Goal: Task Accomplishment & Management: Use online tool/utility

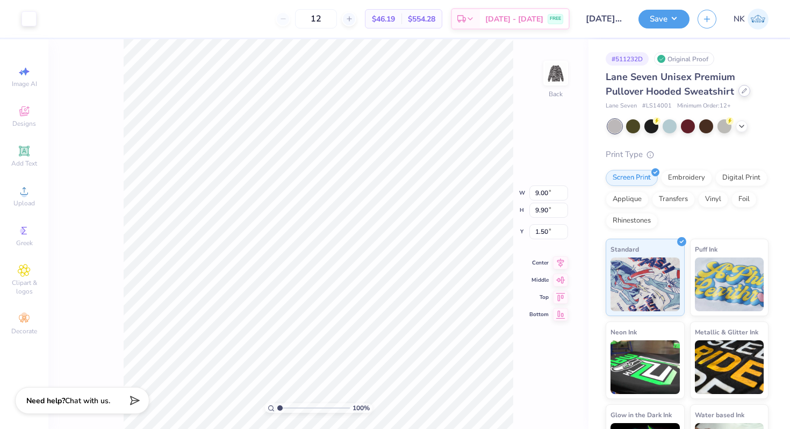
click at [744, 89] on icon at bounding box center [744, 90] width 5 height 5
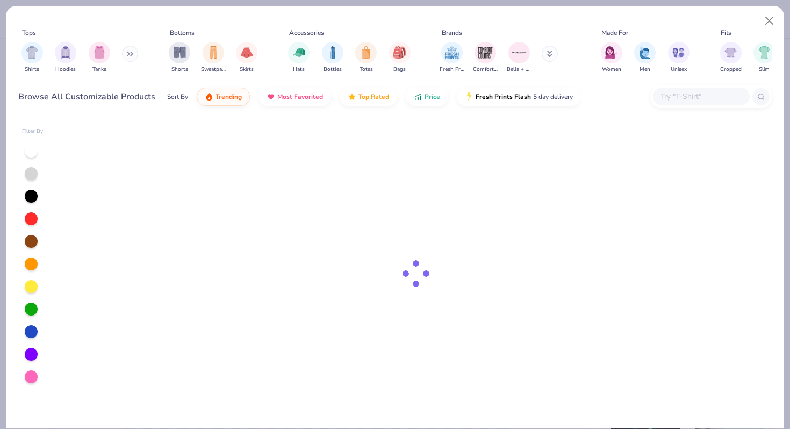
click at [663, 98] on input "text" at bounding box center [701, 96] width 83 height 12
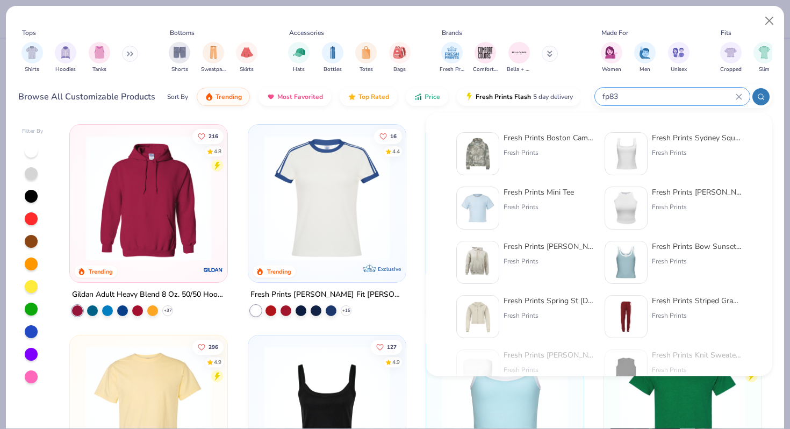
type input "fp83"
click at [553, 141] on div "Fresh Prints Boston Camo Heavyweight Hoodie" at bounding box center [549, 137] width 90 height 11
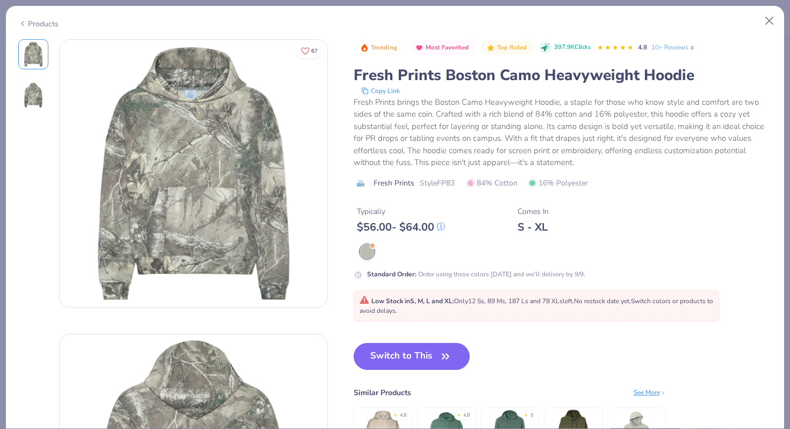
click at [394, 357] on button "Switch to This" at bounding box center [412, 356] width 117 height 27
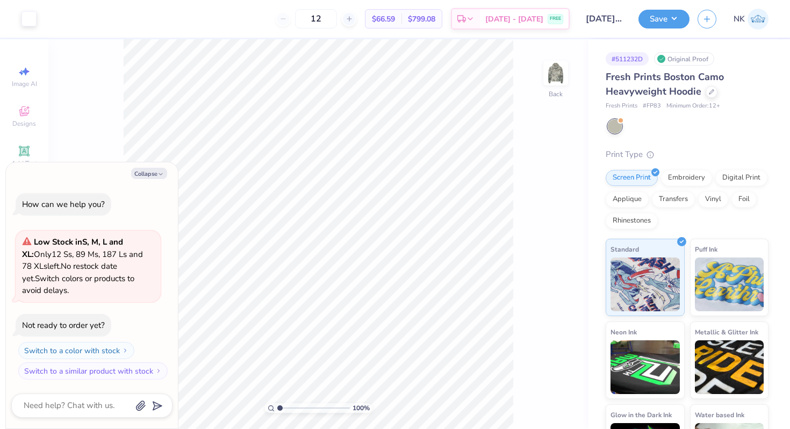
type textarea "x"
click at [540, 233] on input "2.35" at bounding box center [549, 231] width 39 height 15
type input "3"
click at [563, 252] on icon at bounding box center [560, 252] width 15 height 13
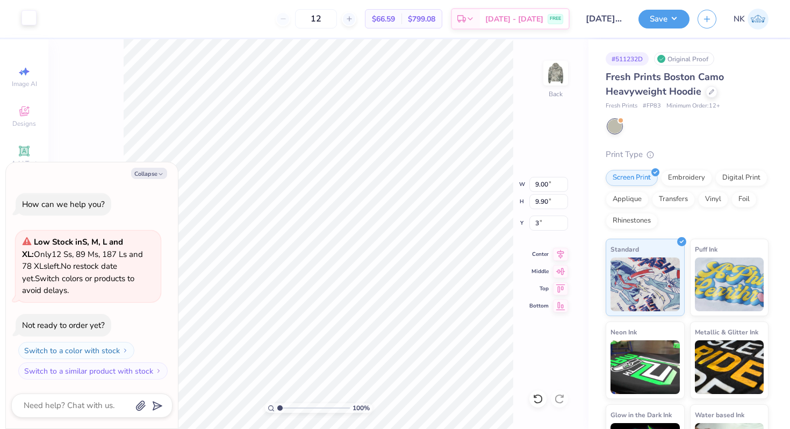
click at [34, 20] on div at bounding box center [29, 17] width 15 height 15
type textarea "x"
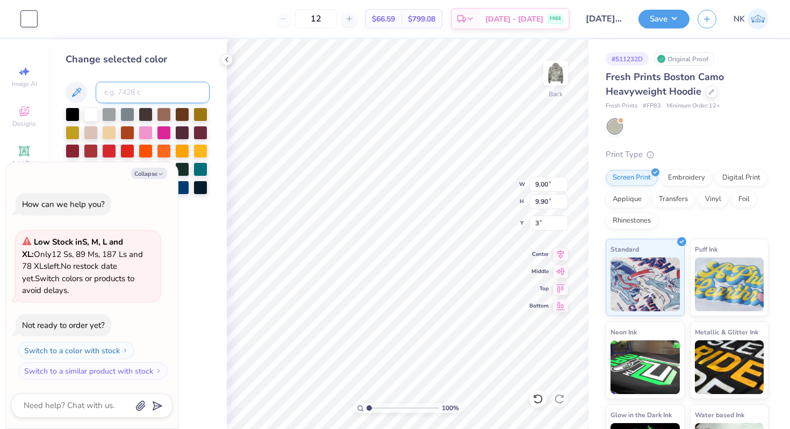
click at [118, 96] on input at bounding box center [153, 93] width 114 height 22
type input "7680"
type textarea "x"
click at [673, 15] on button "Save" at bounding box center [664, 17] width 51 height 19
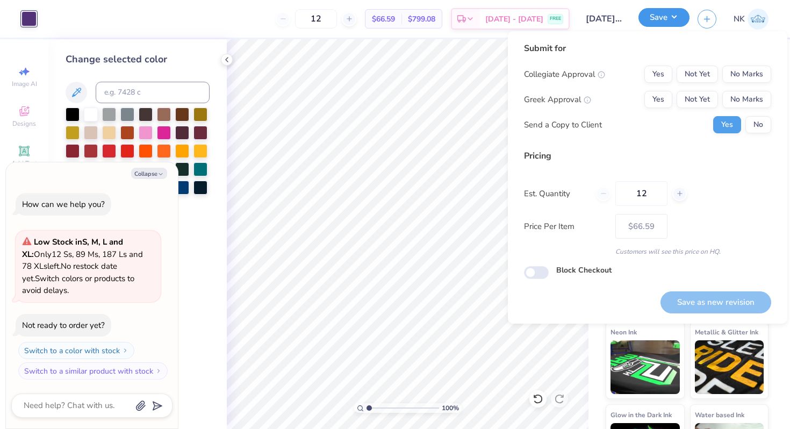
type textarea "x"
click at [754, 76] on button "No Marks" at bounding box center [747, 74] width 49 height 17
click at [752, 106] on button "No Marks" at bounding box center [747, 99] width 49 height 17
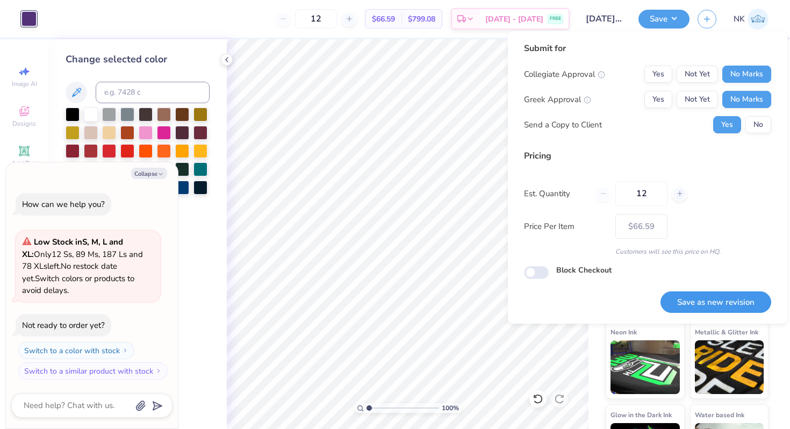
click at [705, 305] on button "Save as new revision" at bounding box center [716, 302] width 111 height 22
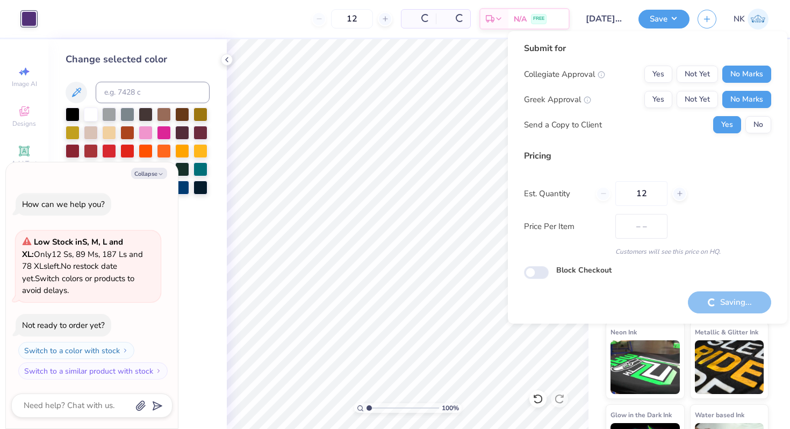
type input "$66.59"
type textarea "x"
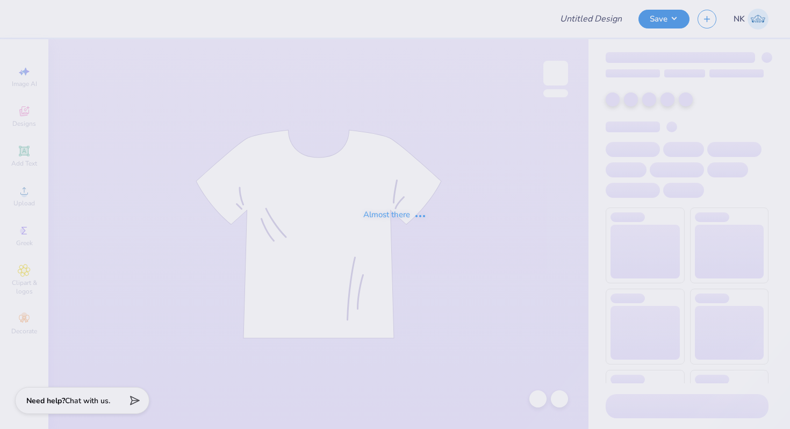
type input "[DATE] Harbor Wolverine Fall Swag"
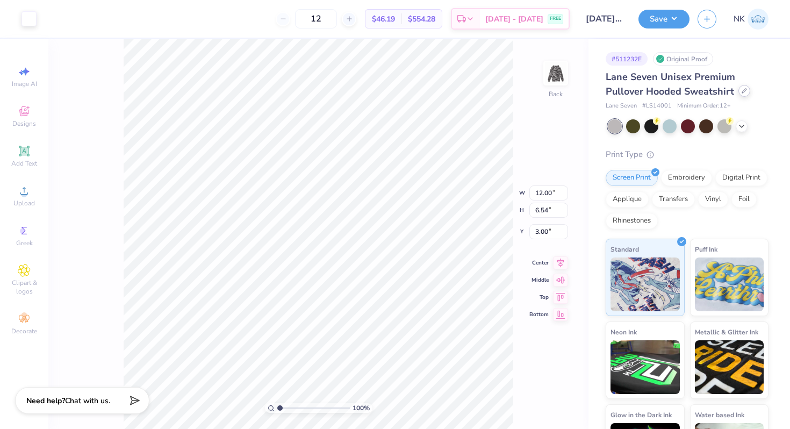
click at [742, 90] on icon at bounding box center [744, 90] width 5 height 5
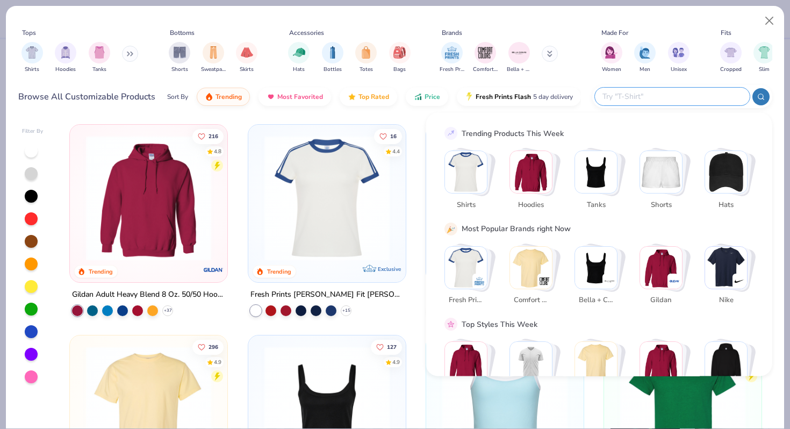
click at [667, 92] on input "text" at bounding box center [672, 96] width 141 height 12
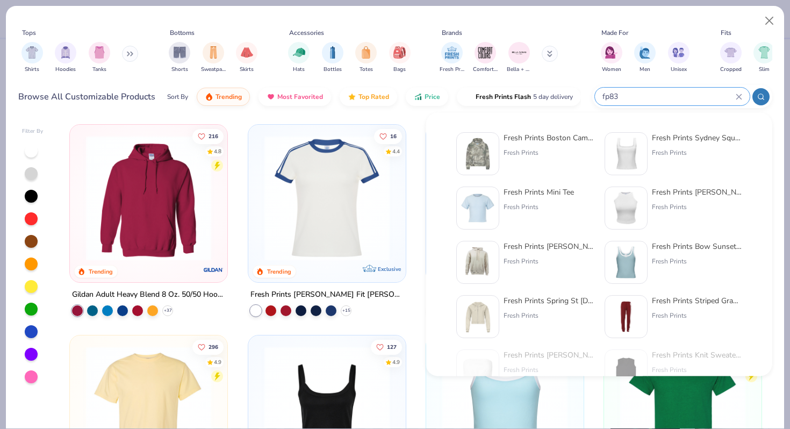
type input "fp83"
click at [545, 133] on div "Fresh Prints Boston Camo Heavyweight Hoodie" at bounding box center [549, 137] width 90 height 11
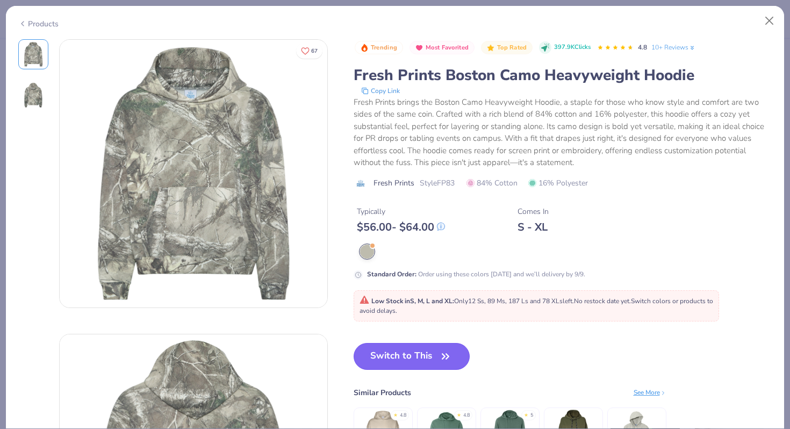
click at [418, 369] on button "Switch to This" at bounding box center [412, 356] width 117 height 27
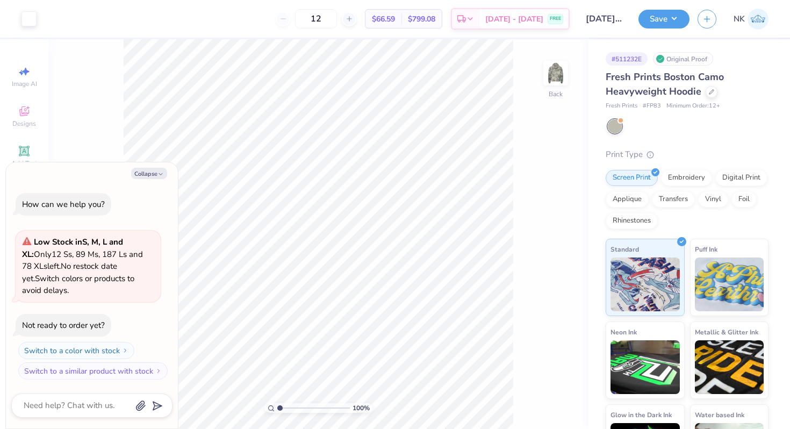
type textarea "x"
click at [541, 231] on input "5.71" at bounding box center [549, 231] width 39 height 15
type input "3"
type textarea "x"
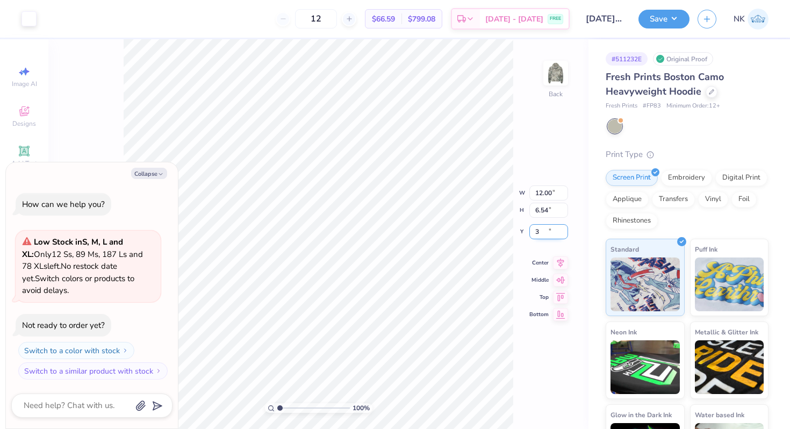
type input "3.00"
click at [30, 23] on div at bounding box center [29, 17] width 15 height 15
type textarea "x"
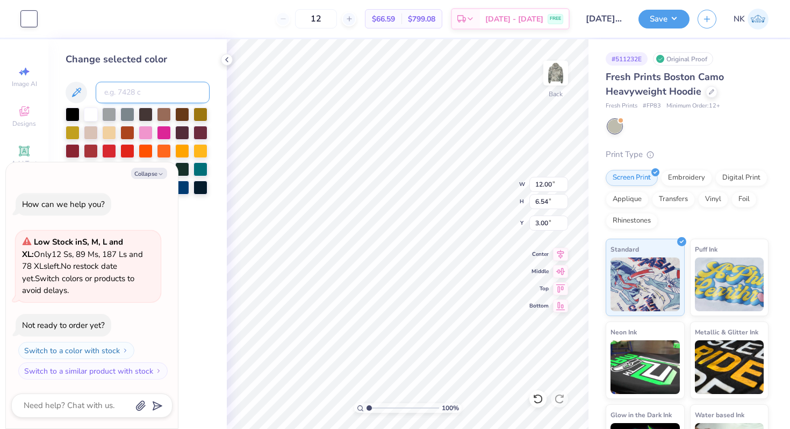
click at [155, 92] on input at bounding box center [153, 93] width 114 height 22
type input "7680"
type textarea "x"
click at [560, 255] on icon at bounding box center [560, 252] width 15 height 13
click at [689, 20] on button "Save" at bounding box center [664, 17] width 51 height 19
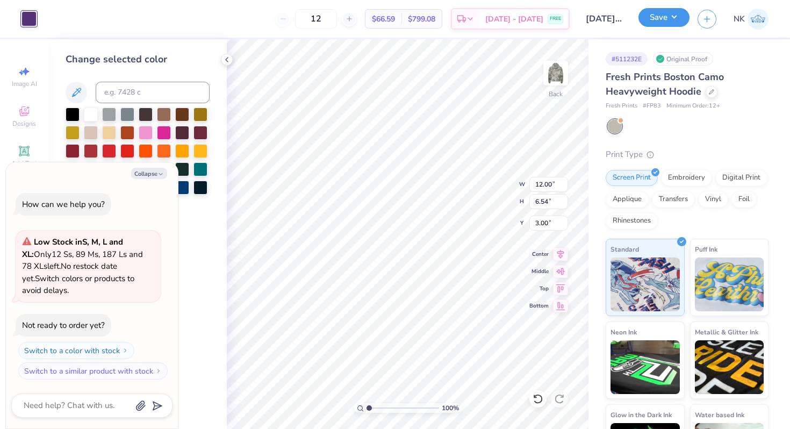
type textarea "x"
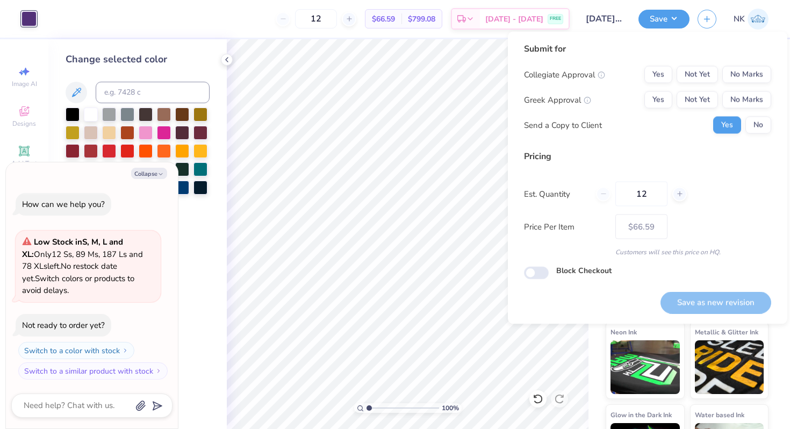
click at [753, 84] on div "Collegiate Approval Yes Not Yet No Marks Greek Approval Yes Not Yet No Marks Se…" at bounding box center [647, 100] width 247 height 68
click at [753, 82] on button "No Marks" at bounding box center [747, 74] width 49 height 17
click at [752, 101] on button "No Marks" at bounding box center [747, 99] width 49 height 17
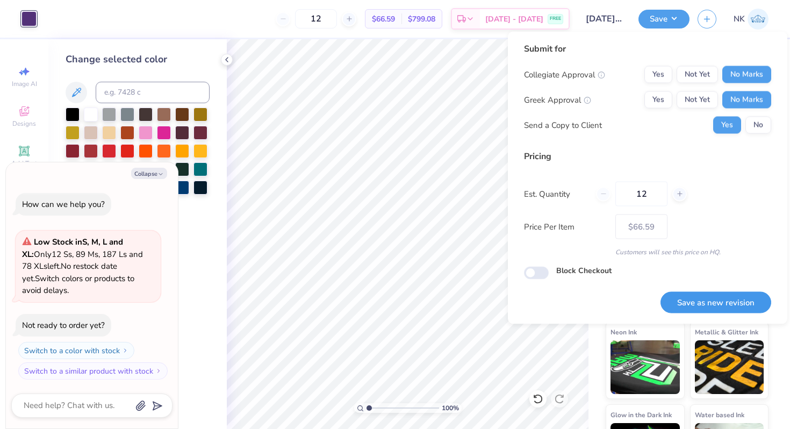
click at [710, 306] on button "Save as new revision" at bounding box center [716, 302] width 111 height 22
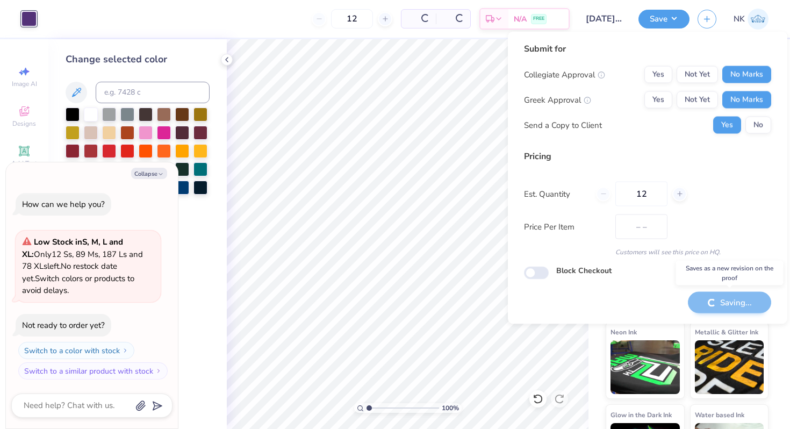
type input "$66.59"
type textarea "x"
